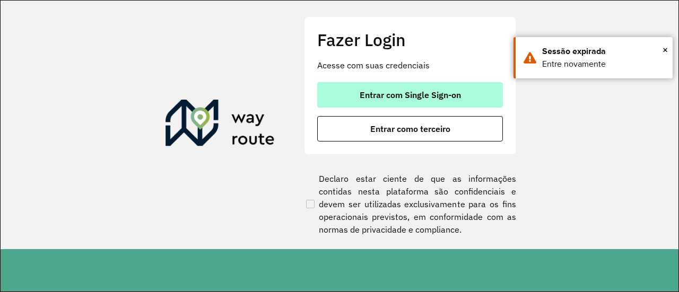
click at [408, 91] on span "Entrar com Single Sign-on" at bounding box center [410, 95] width 101 height 8
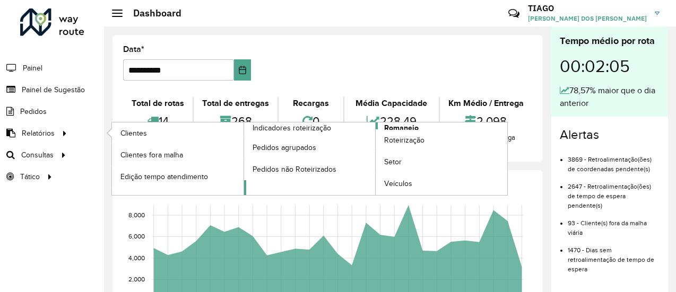
click at [406, 125] on span "Romaneio" at bounding box center [401, 127] width 34 height 11
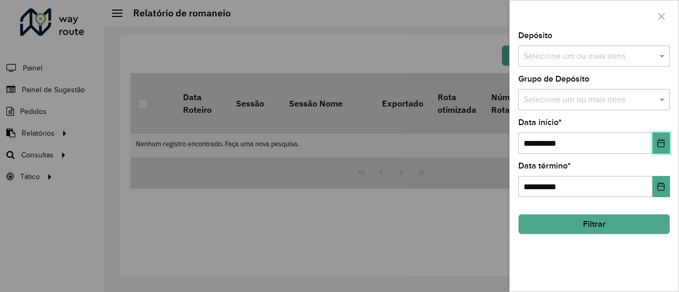
click at [666, 146] on button "Choose Date" at bounding box center [660, 143] width 17 height 21
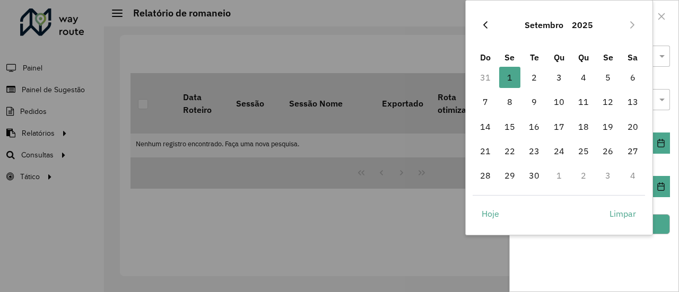
click at [485, 26] on icon "Previous Month" at bounding box center [485, 24] width 4 height 7
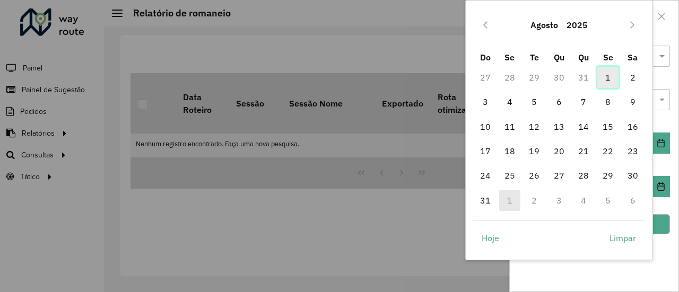
click at [602, 80] on span "1" at bounding box center [607, 77] width 21 height 21
type input "**********"
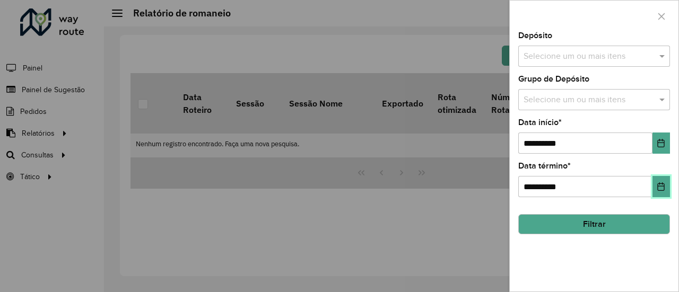
click at [659, 182] on icon "Choose Date" at bounding box center [660, 186] width 8 height 8
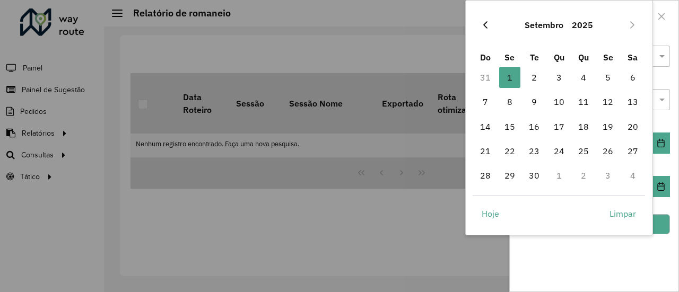
click at [483, 23] on icon "Previous Month" at bounding box center [485, 25] width 8 height 8
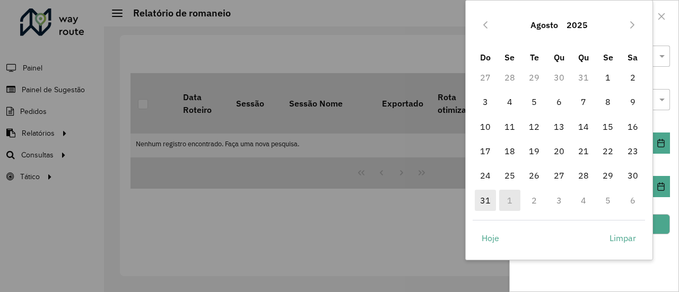
click at [484, 199] on span "31" at bounding box center [485, 200] width 21 height 21
type input "**********"
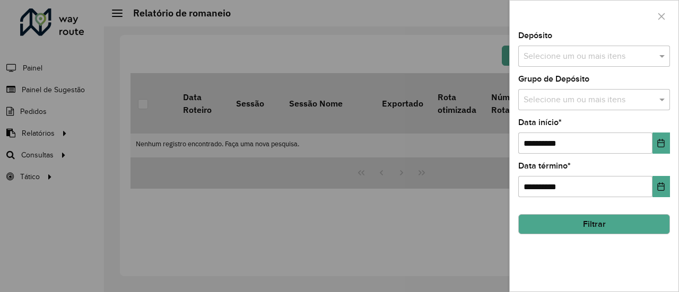
click at [580, 56] on input "text" at bounding box center [589, 56] width 136 height 13
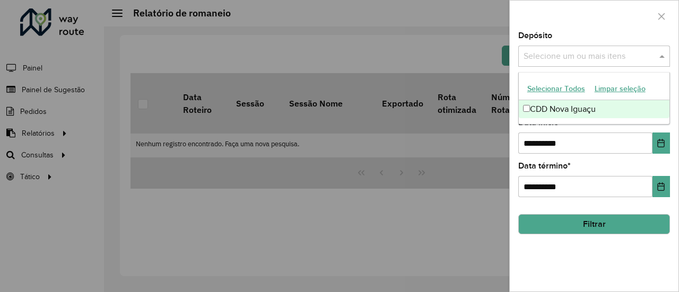
click at [549, 104] on div "CDD Nova Iguaçu" at bounding box center [594, 109] width 151 height 18
click at [567, 225] on button "Filtrar" at bounding box center [594, 224] width 152 height 20
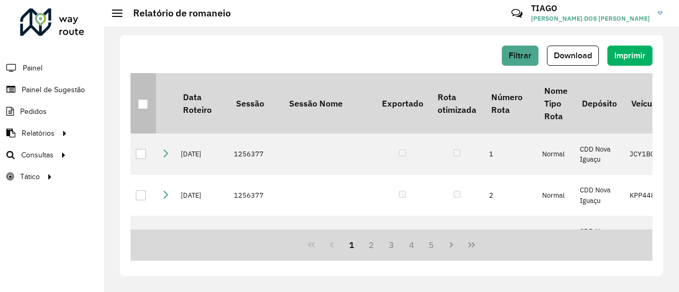
click at [138, 99] on div at bounding box center [143, 104] width 10 height 10
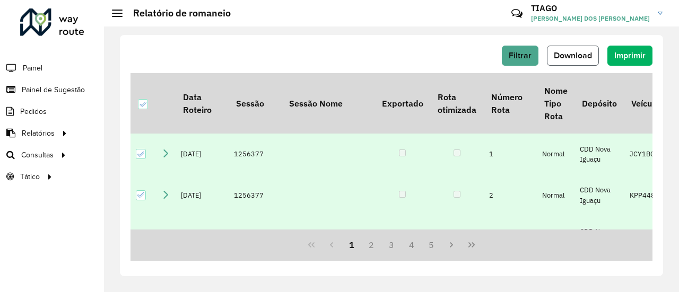
click at [572, 57] on span "Download" at bounding box center [573, 55] width 38 height 9
